Goal: Book appointment/travel/reservation

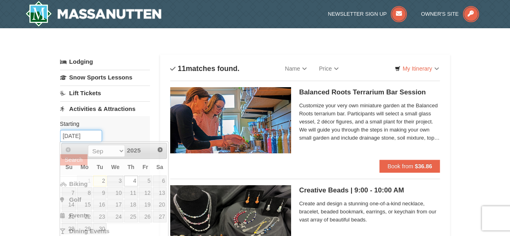
click at [76, 133] on input "09/04/2025" at bounding box center [81, 136] width 42 height 12
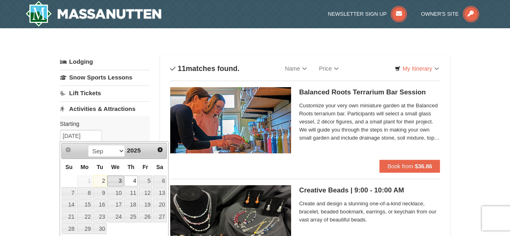
click at [118, 184] on link "3" at bounding box center [115, 180] width 16 height 11
type input "[DATE]"
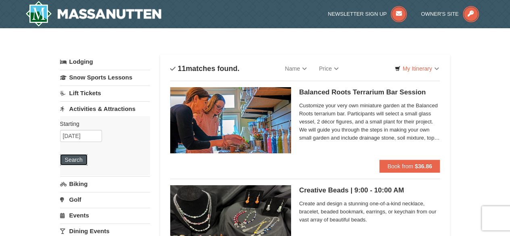
click at [84, 161] on button "Search" at bounding box center [73, 159] width 27 height 11
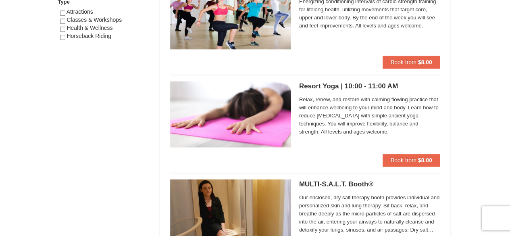
scroll to position [516, 0]
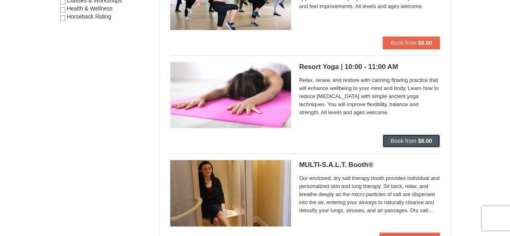
click at [391, 142] on span "Book from" at bounding box center [404, 141] width 26 height 6
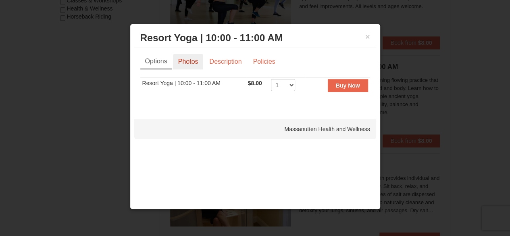
click at [183, 61] on link "Photos" at bounding box center [188, 61] width 31 height 15
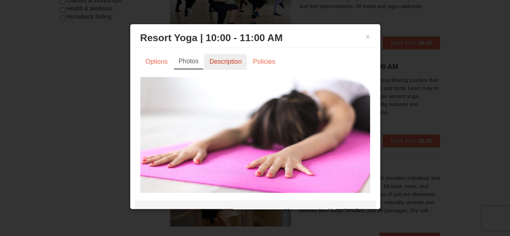
click at [223, 60] on link "Description" at bounding box center [225, 61] width 43 height 15
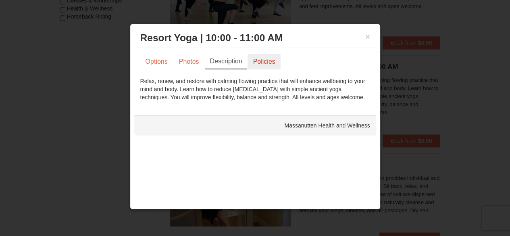
click at [255, 61] on link "Policies" at bounding box center [264, 61] width 33 height 15
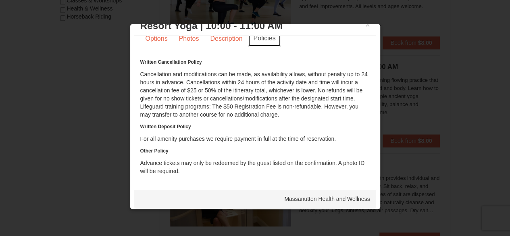
scroll to position [15, 0]
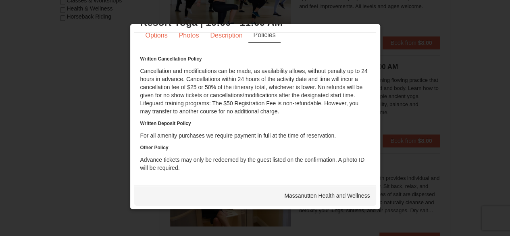
click at [438, 28] on div at bounding box center [255, 118] width 510 height 236
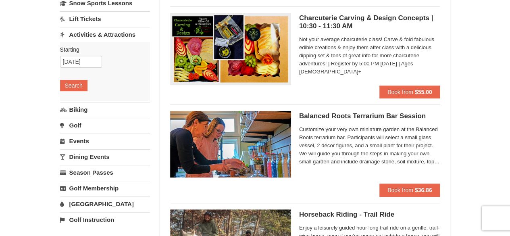
scroll to position [74, 0]
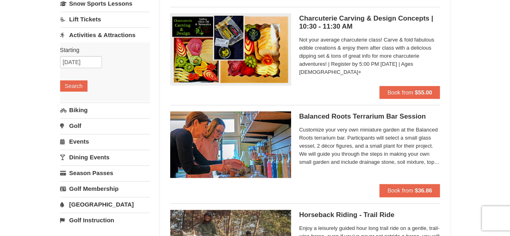
click at [83, 140] on link "Events" at bounding box center [105, 141] width 90 height 15
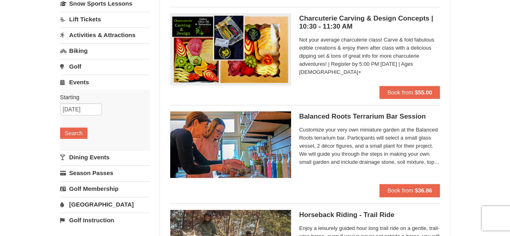
click at [77, 67] on link "Golf" at bounding box center [105, 66] width 90 height 15
click at [71, 117] on button "Search" at bounding box center [73, 117] width 27 height 11
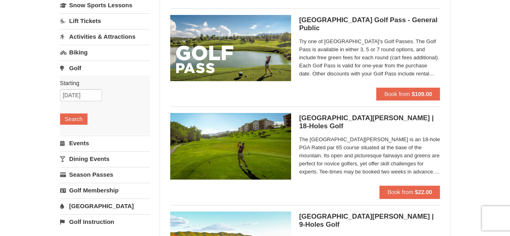
scroll to position [62, 0]
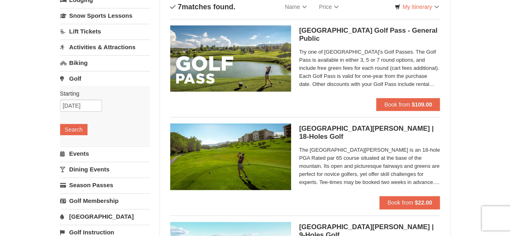
click at [79, 61] on link "Biking" at bounding box center [105, 62] width 90 height 15
click at [77, 114] on button "Search" at bounding box center [73, 113] width 27 height 11
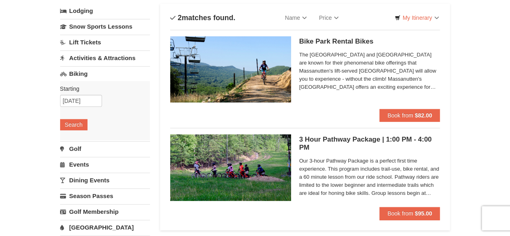
scroll to position [39, 0]
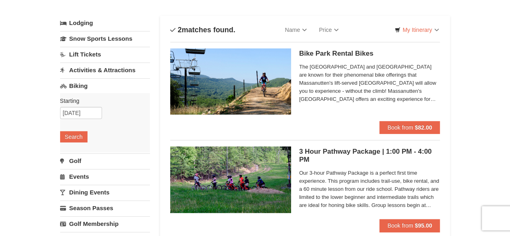
click at [87, 68] on link "Activities & Attractions" at bounding box center [105, 70] width 90 height 15
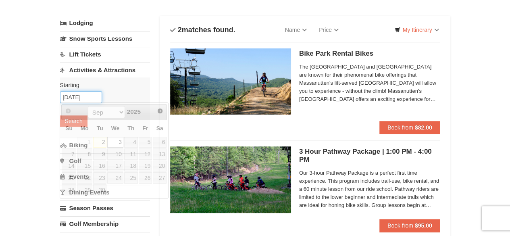
click at [75, 95] on input "[DATE]" at bounding box center [81, 97] width 42 height 12
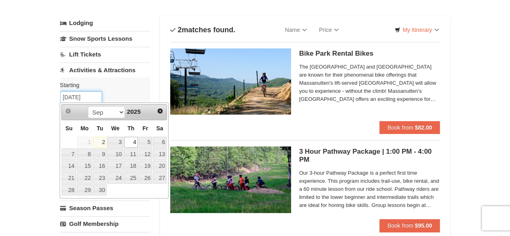
type input "[DATE]"
click at [26, 83] on div "× Categories List Filter My Itinerary Questions? 1-540-289-9441 Lodging Arrival…" at bounding box center [255, 240] width 510 height 501
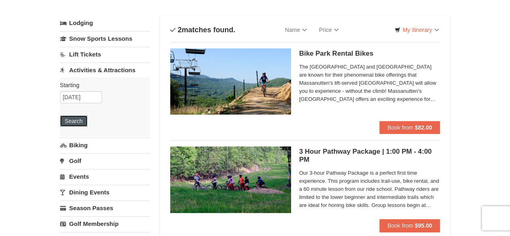
click at [70, 118] on button "Search" at bounding box center [73, 120] width 27 height 11
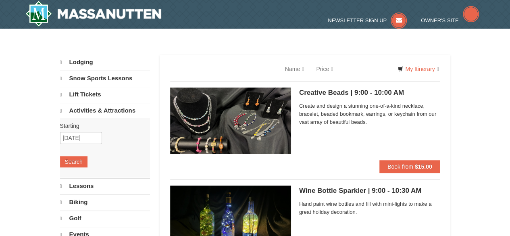
select select "9"
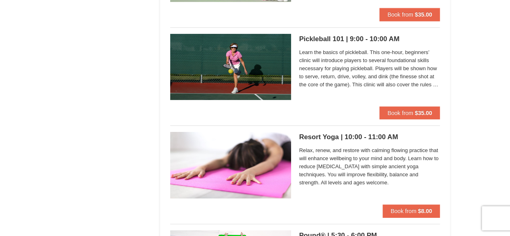
scroll to position [1191, 0]
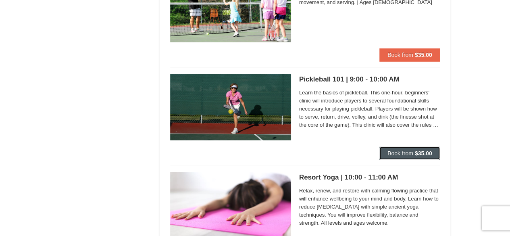
click at [404, 153] on span "Book from" at bounding box center [401, 153] width 26 height 6
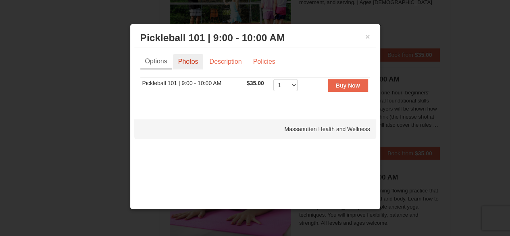
click at [187, 62] on link "Photos" at bounding box center [188, 61] width 31 height 15
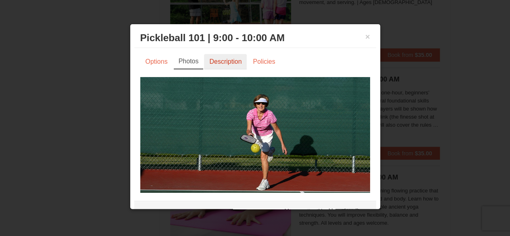
click at [229, 60] on link "Description" at bounding box center [225, 61] width 43 height 15
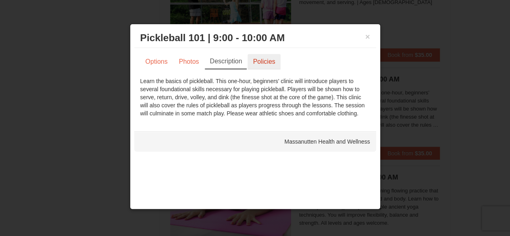
click at [263, 60] on link "Policies" at bounding box center [264, 61] width 33 height 15
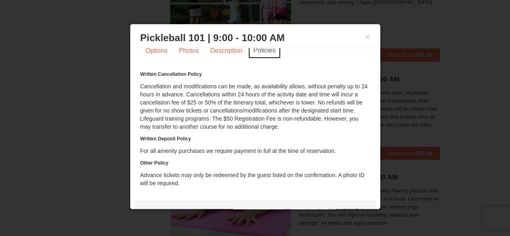
scroll to position [15, 0]
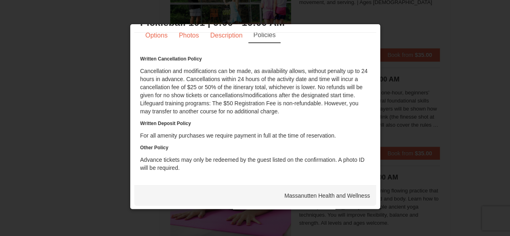
click at [469, 35] on div at bounding box center [255, 118] width 510 height 236
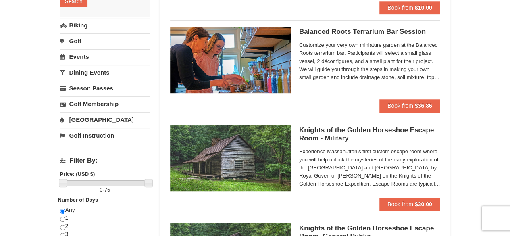
scroll to position [0, 0]
